Goal: Complete application form

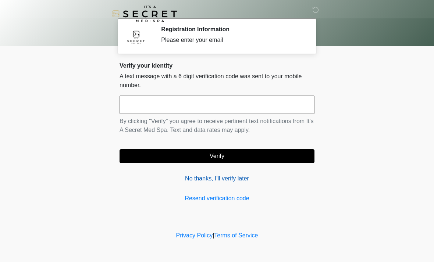
click at [238, 182] on link "No thanks, I'll verify later" at bounding box center [216, 178] width 195 height 9
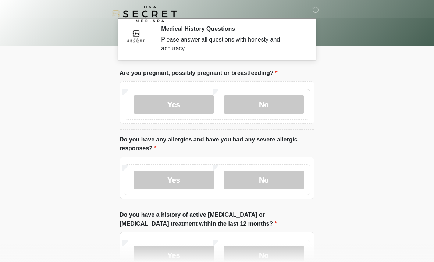
scroll to position [1, 0]
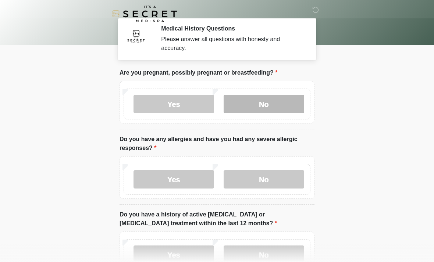
click at [270, 108] on label "No" at bounding box center [263, 104] width 80 height 18
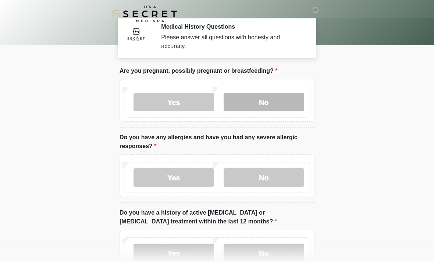
scroll to position [34, 0]
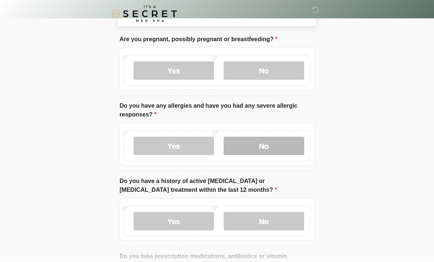
click at [276, 149] on label "No" at bounding box center [263, 146] width 80 height 18
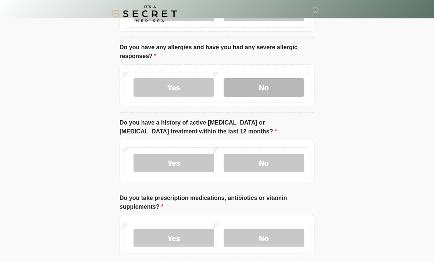
scroll to position [93, 0]
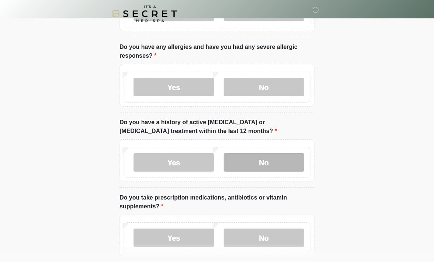
click at [277, 166] on label "No" at bounding box center [263, 163] width 80 height 18
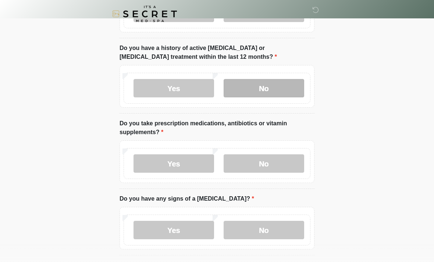
scroll to position [170, 0]
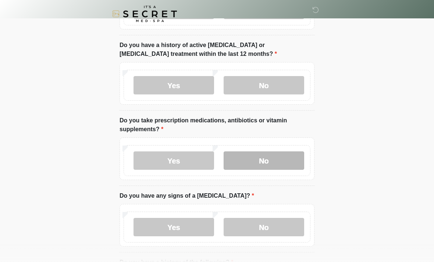
click at [277, 151] on label "No" at bounding box center [263, 160] width 80 height 18
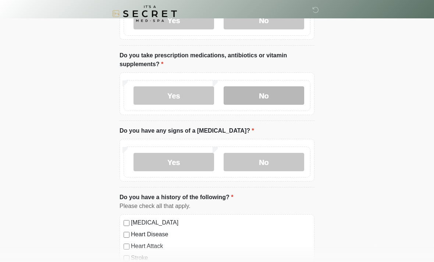
scroll to position [237, 0]
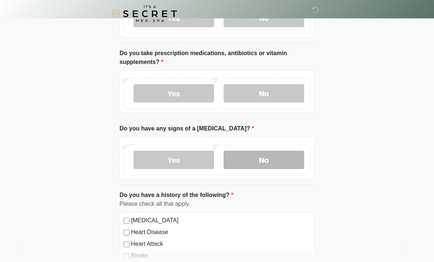
click at [263, 158] on label "No" at bounding box center [263, 160] width 80 height 18
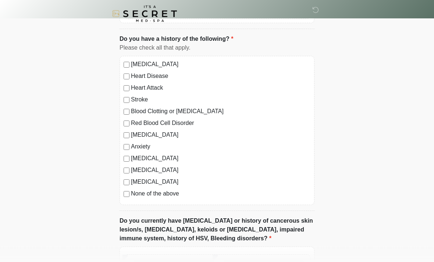
scroll to position [394, 0]
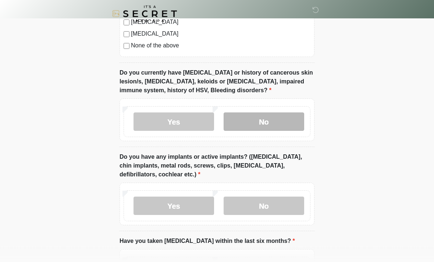
click at [262, 124] on label "No" at bounding box center [263, 122] width 80 height 18
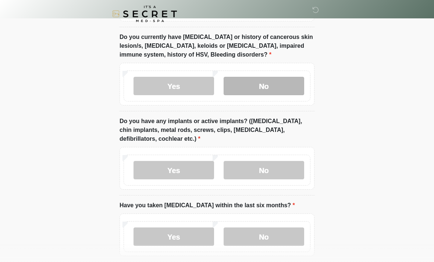
scroll to position [579, 0]
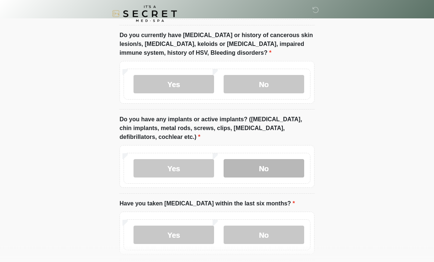
click at [271, 167] on label "No" at bounding box center [263, 168] width 80 height 18
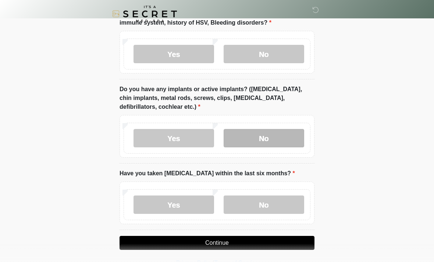
scroll to position [612, 0]
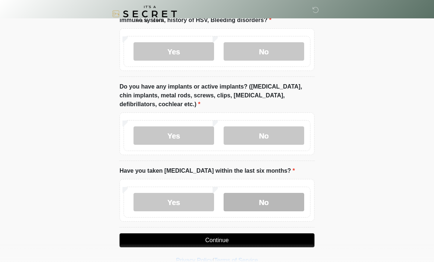
click at [265, 202] on label "No" at bounding box center [263, 202] width 80 height 18
click at [248, 239] on button "Continue" at bounding box center [216, 240] width 195 height 14
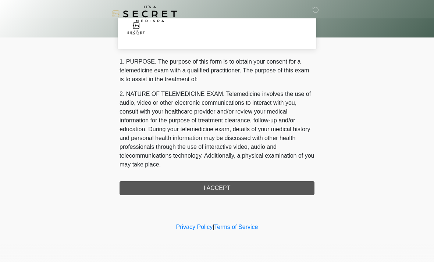
scroll to position [0, 0]
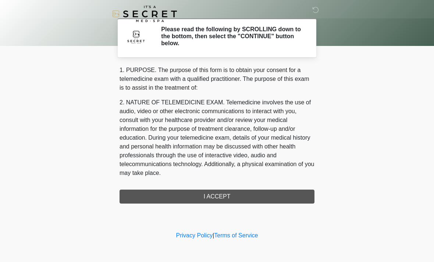
click at [249, 195] on div "1. PURPOSE. The purpose of this form is to obtain your consent for a telemedici…" at bounding box center [216, 135] width 195 height 138
click at [225, 191] on div "1. PURPOSE. The purpose of this form is to obtain your consent for a telemedici…" at bounding box center [216, 135] width 195 height 138
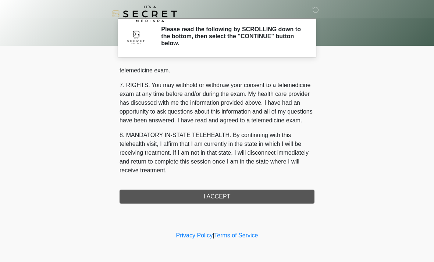
click at [211, 193] on button "I ACCEPT" at bounding box center [216, 197] width 195 height 14
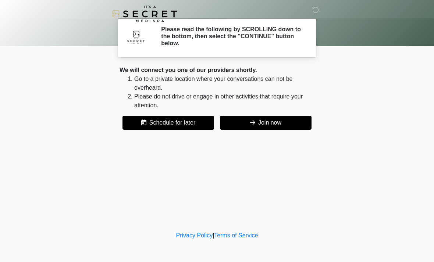
click at [216, 199] on div "‎ ‎ Please read the following by SCROLLING down to the bottom, then select the …" at bounding box center [217, 114] width 220 height 215
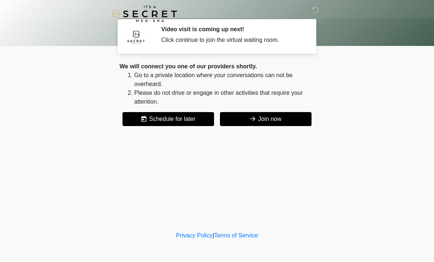
click at [264, 121] on button "Join now" at bounding box center [265, 119] width 91 height 14
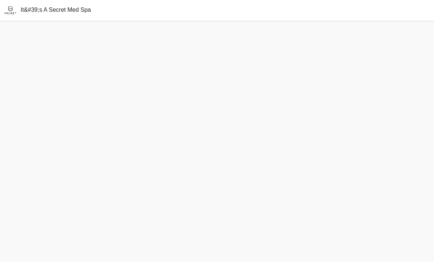
click at [149, 8] on div "It&#39;s A Secret Med Spa" at bounding box center [217, 10] width 434 height 21
